Goal: Task Accomplishment & Management: Manage account settings

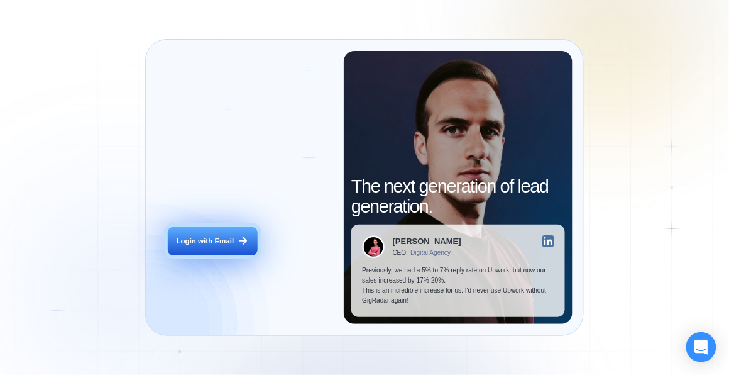
click at [223, 248] on button "Login with Email" at bounding box center [213, 241] width 91 height 28
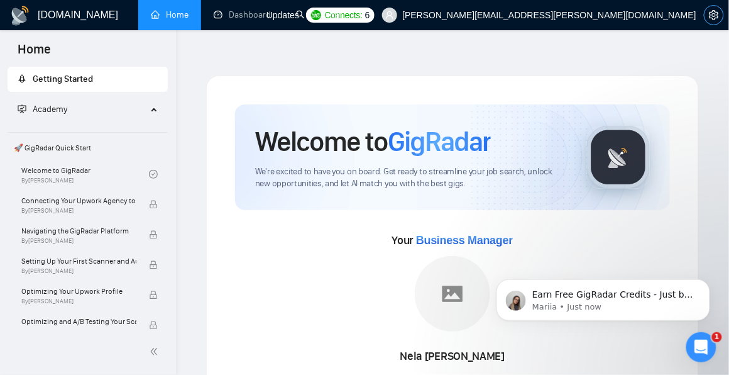
click at [715, 18] on icon "setting" at bounding box center [714, 15] width 10 height 10
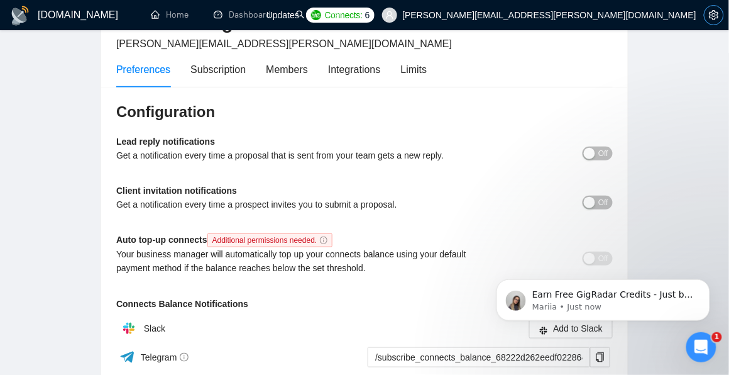
scroll to position [106, 0]
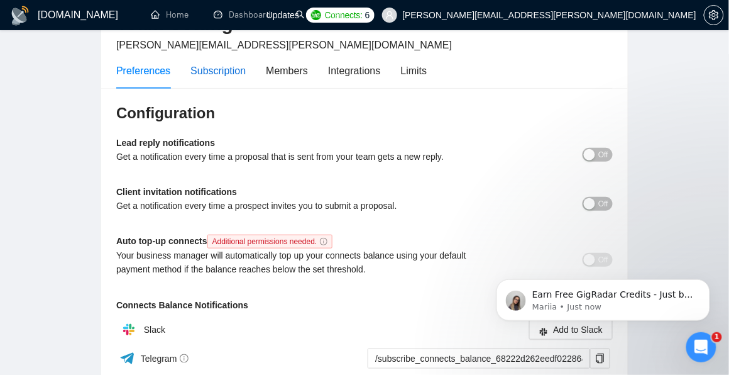
click at [238, 63] on div "Subscription" at bounding box center [217, 71] width 55 height 16
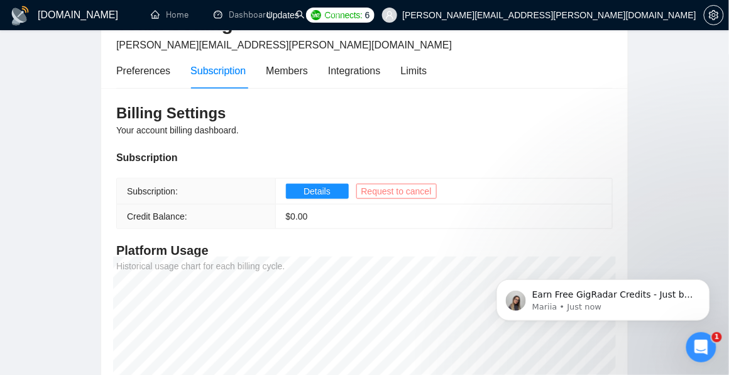
click at [405, 184] on span "Request to cancel" at bounding box center [396, 191] width 70 height 14
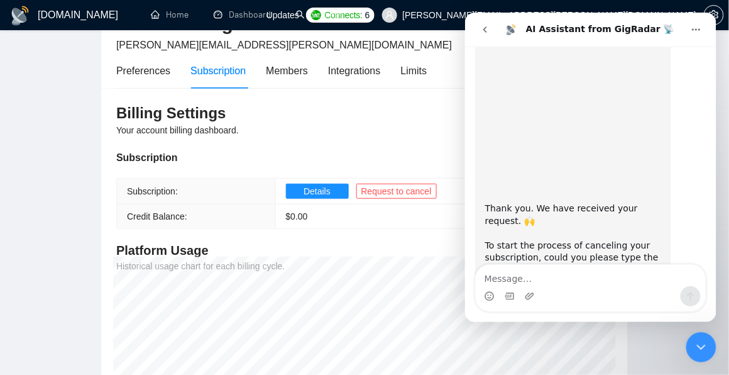
scroll to position [133, 0]
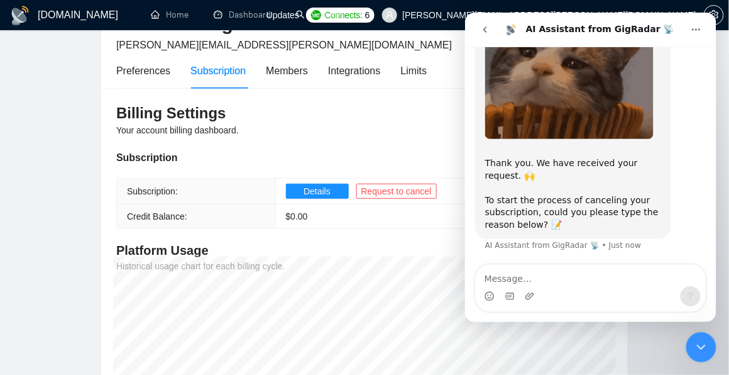
click at [510, 285] on textarea "Message…" at bounding box center [590, 274] width 230 height 21
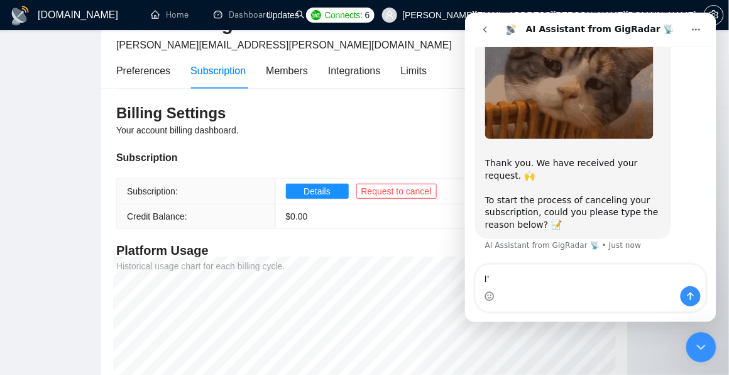
type textarea "I"
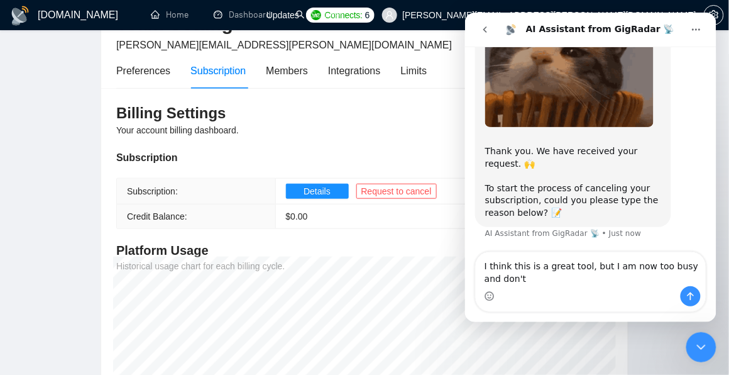
scroll to position [145, 0]
drag, startPoint x: 565, startPoint y: 274, endPoint x: 587, endPoint y: 265, distance: 23.9
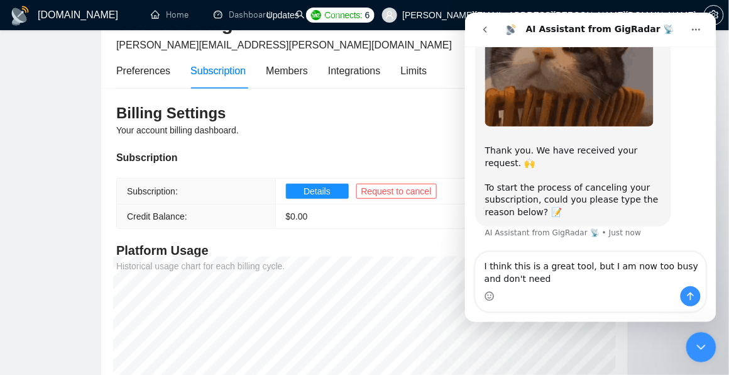
click at [587, 265] on textarea "I think this is a great tool, but I am now too busy and don't need" at bounding box center [590, 268] width 230 height 34
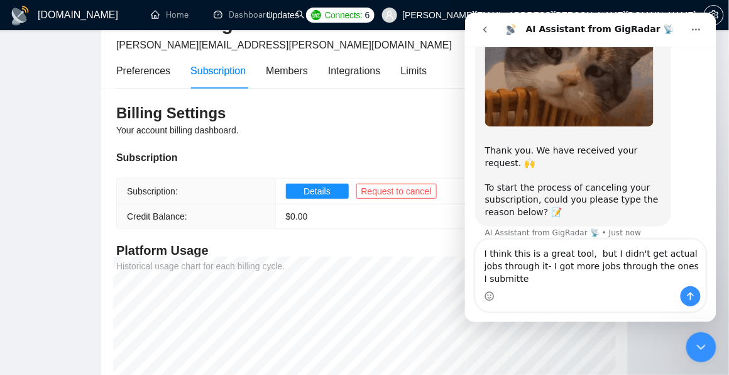
scroll to position [158, 0]
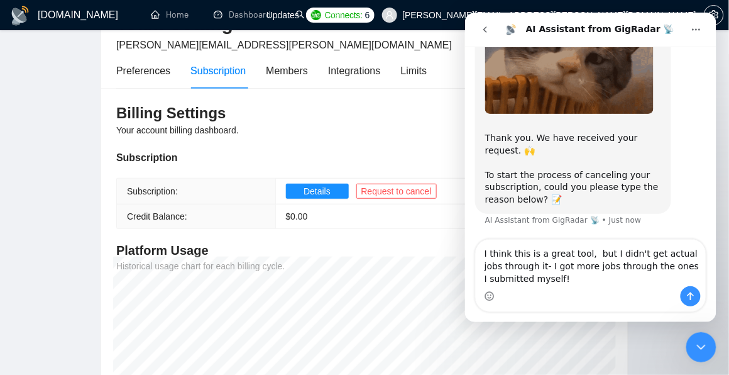
type textarea "I think this is a great tool, but I didn't get actual jobs through it- I got mo…"
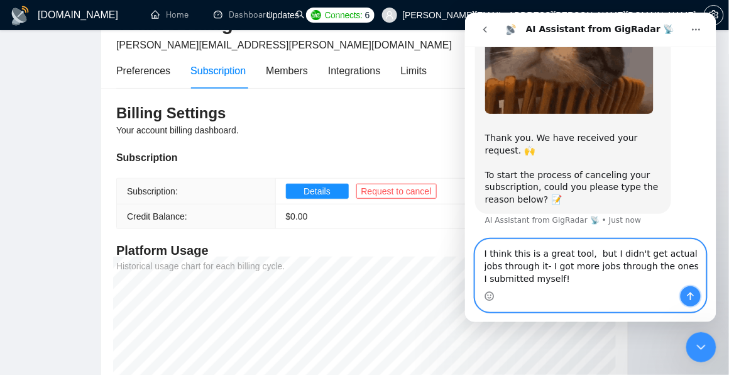
click at [687, 295] on icon "Send a message…" at bounding box center [690, 295] width 10 height 10
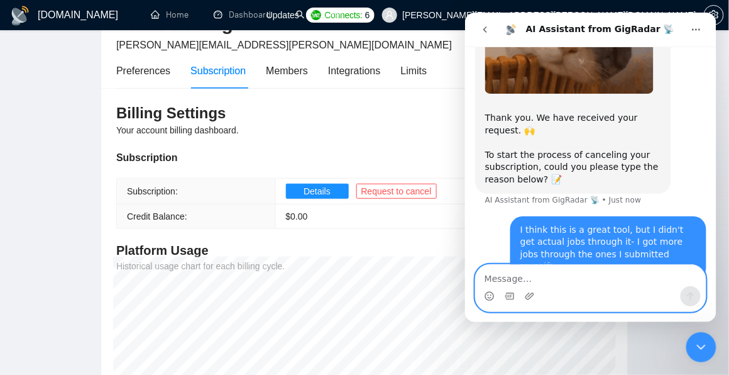
scroll to position [194, 0]
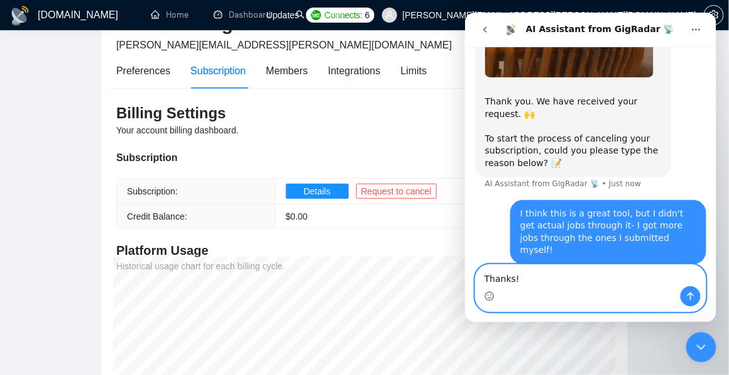
type textarea "Thanks!"
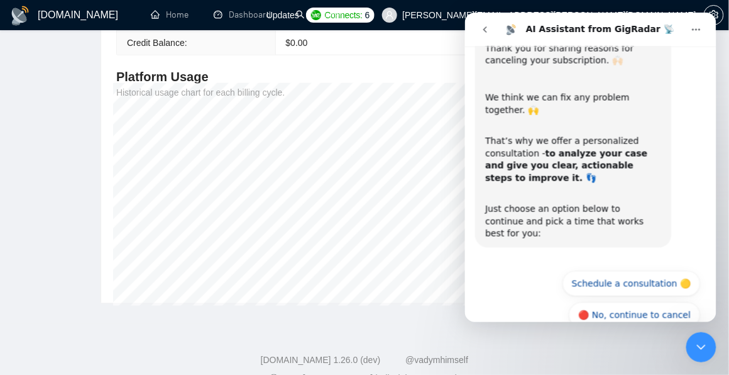
scroll to position [451, 0]
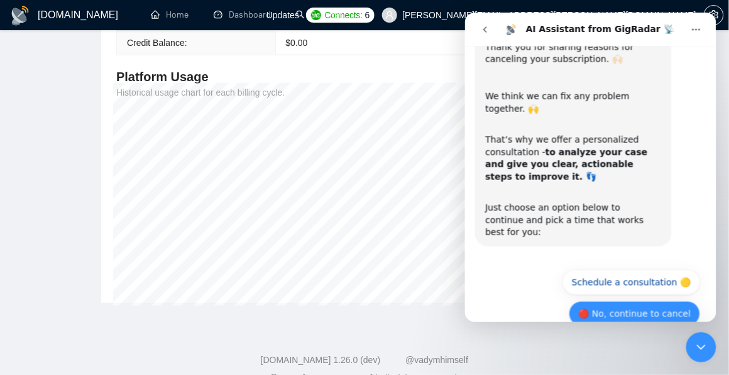
click at [603, 300] on button "🔴 No, continue to cancel" at bounding box center [633, 312] width 131 height 25
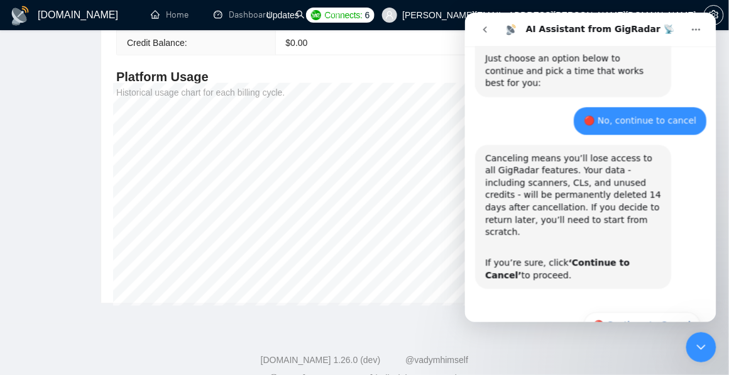
click at [604, 311] on button "🔴 Continue to Cancel" at bounding box center [641, 323] width 116 height 25
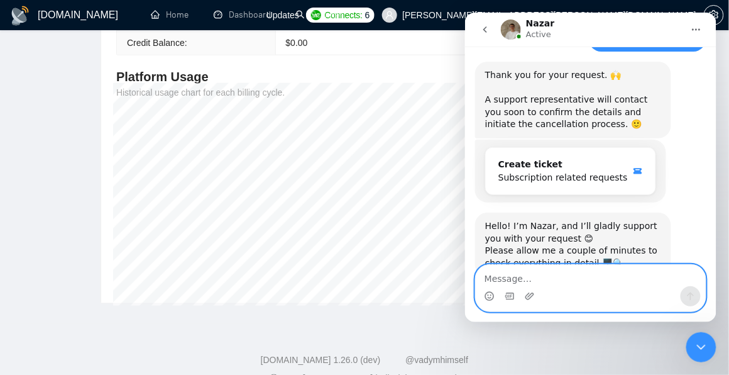
scroll to position [876, 0]
click at [488, 277] on textarea "Message…" at bounding box center [590, 274] width 230 height 21
click at [597, 272] on textarea "Message…" at bounding box center [590, 274] width 230 height 21
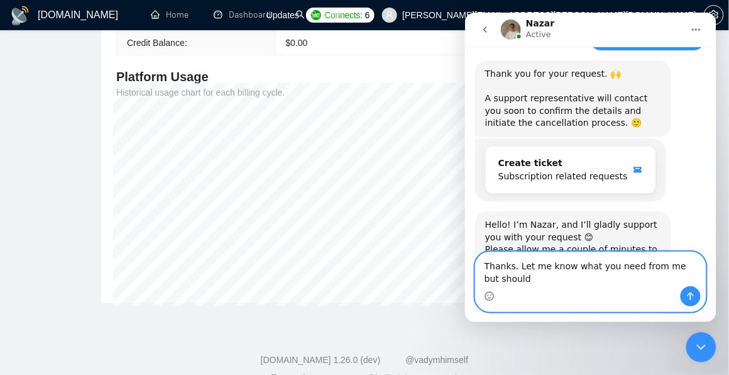
scroll to position [889, 0]
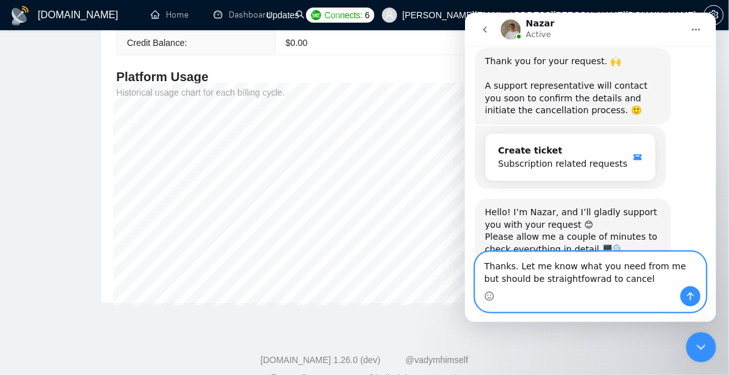
type textarea "Thanks. Let me know what you need from me but should be straightfowrad to cancel"
click at [691, 296] on icon "Send a message…" at bounding box center [690, 295] width 10 height 10
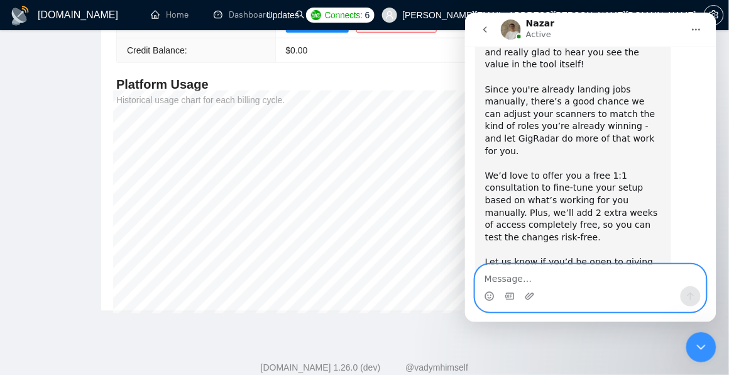
scroll to position [1133, 0]
